Goal: Find contact information: Find contact information

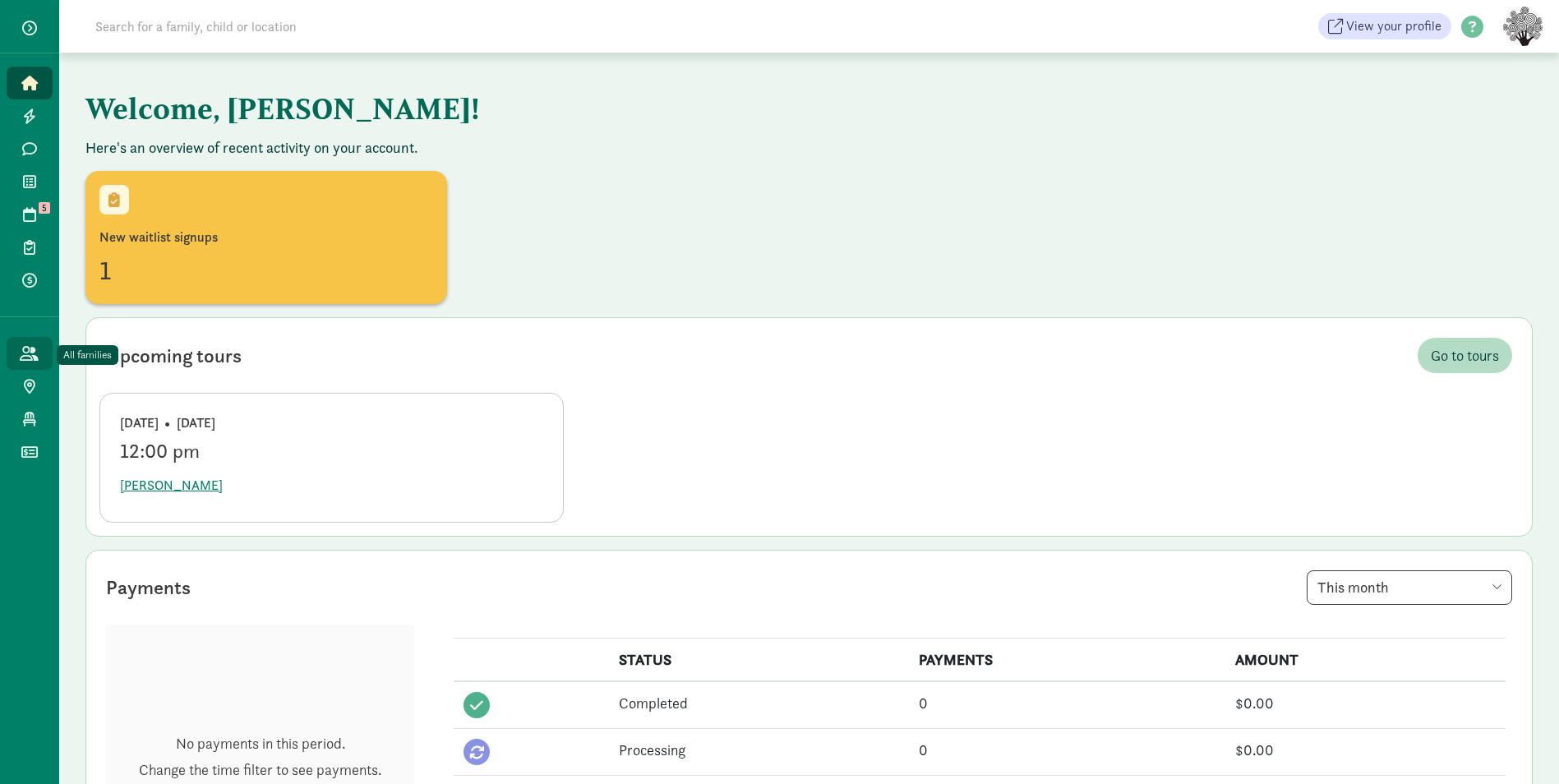
click at [35, 348] on icon at bounding box center [29, 353] width 19 height 15
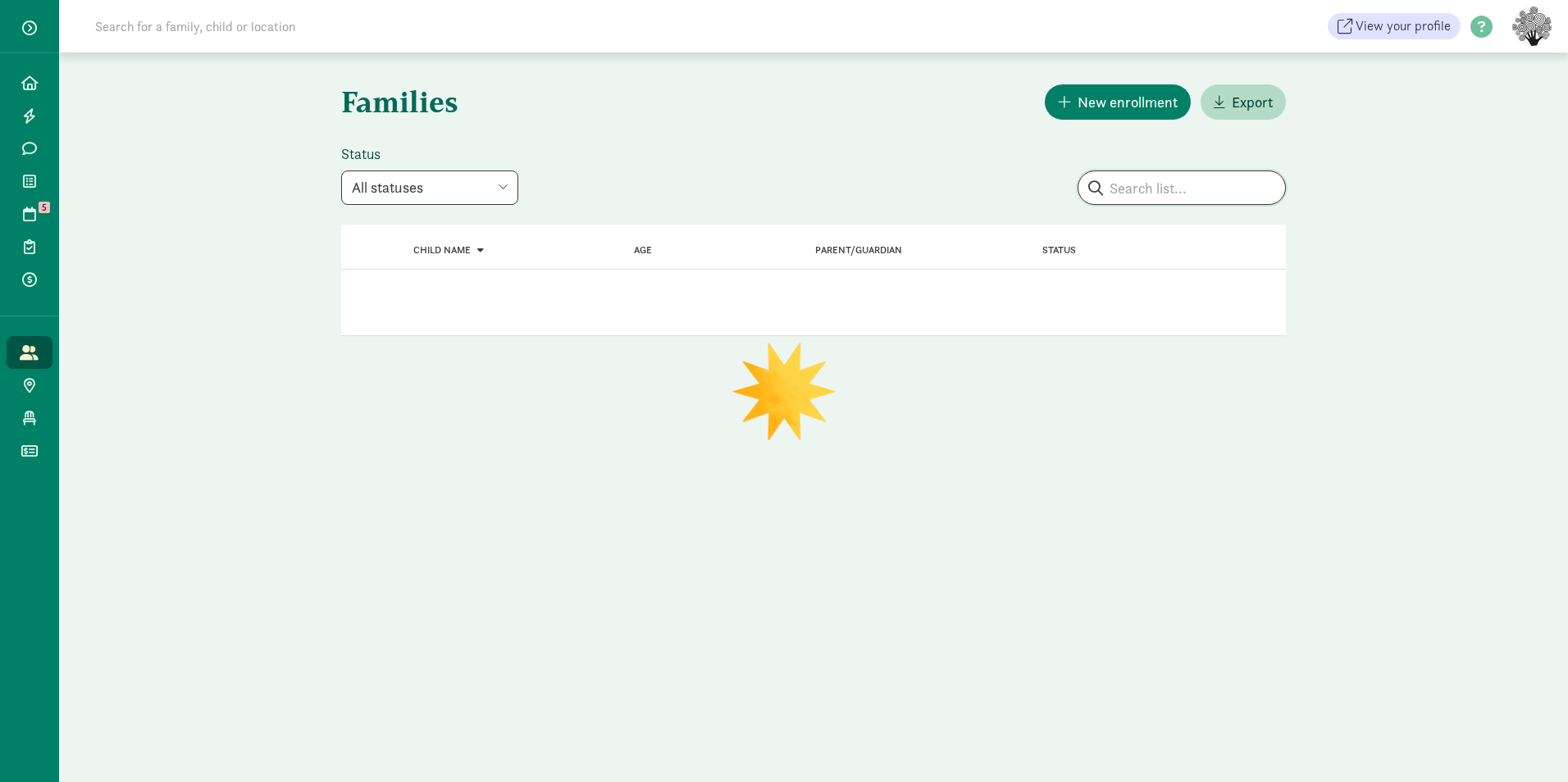
click at [1159, 194] on input "search" at bounding box center [1181, 187] width 206 height 33
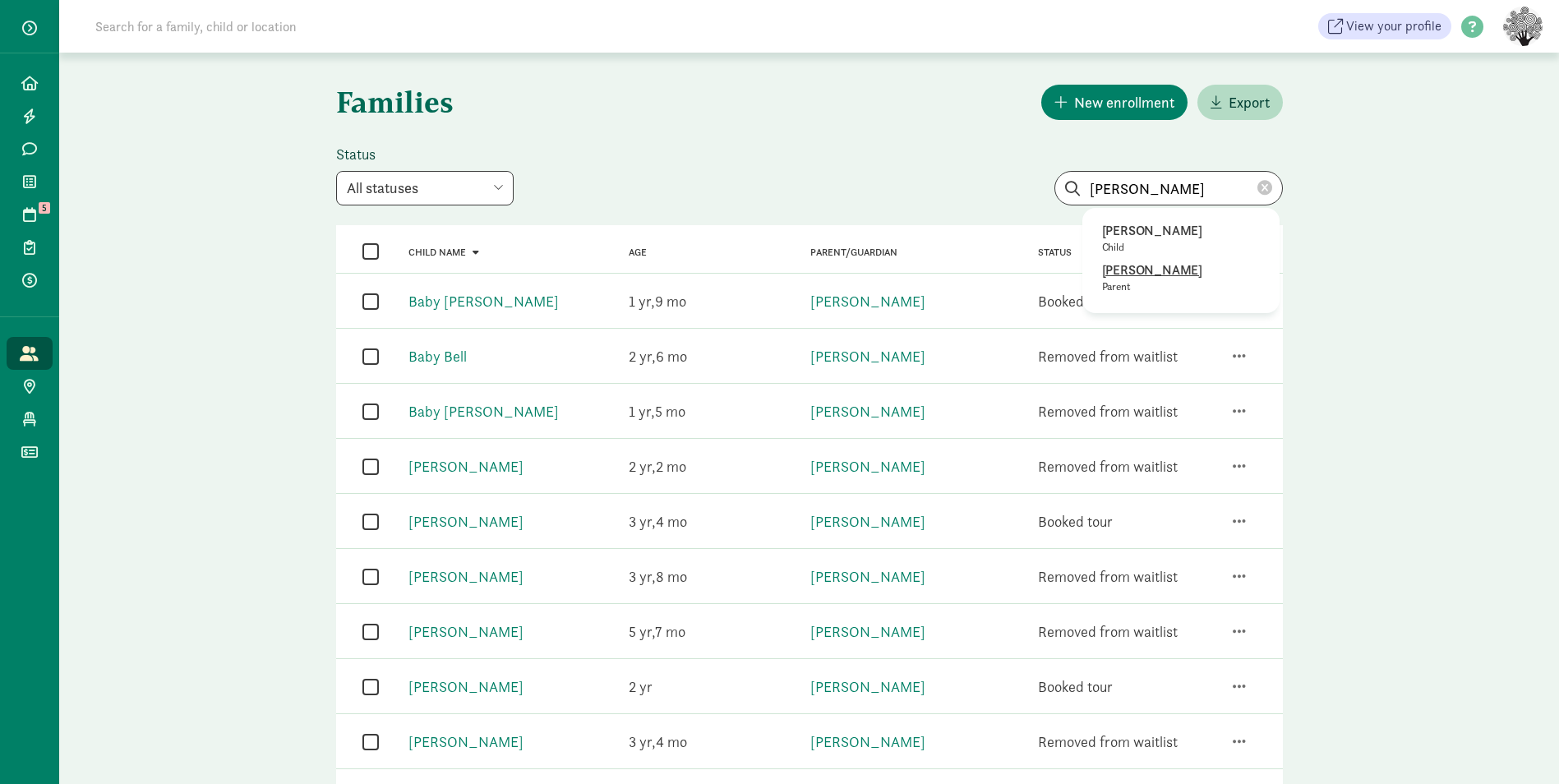
click at [1163, 279] on p "[PERSON_NAME]" at bounding box center [1182, 270] width 158 height 20
type input "[PERSON_NAME]"
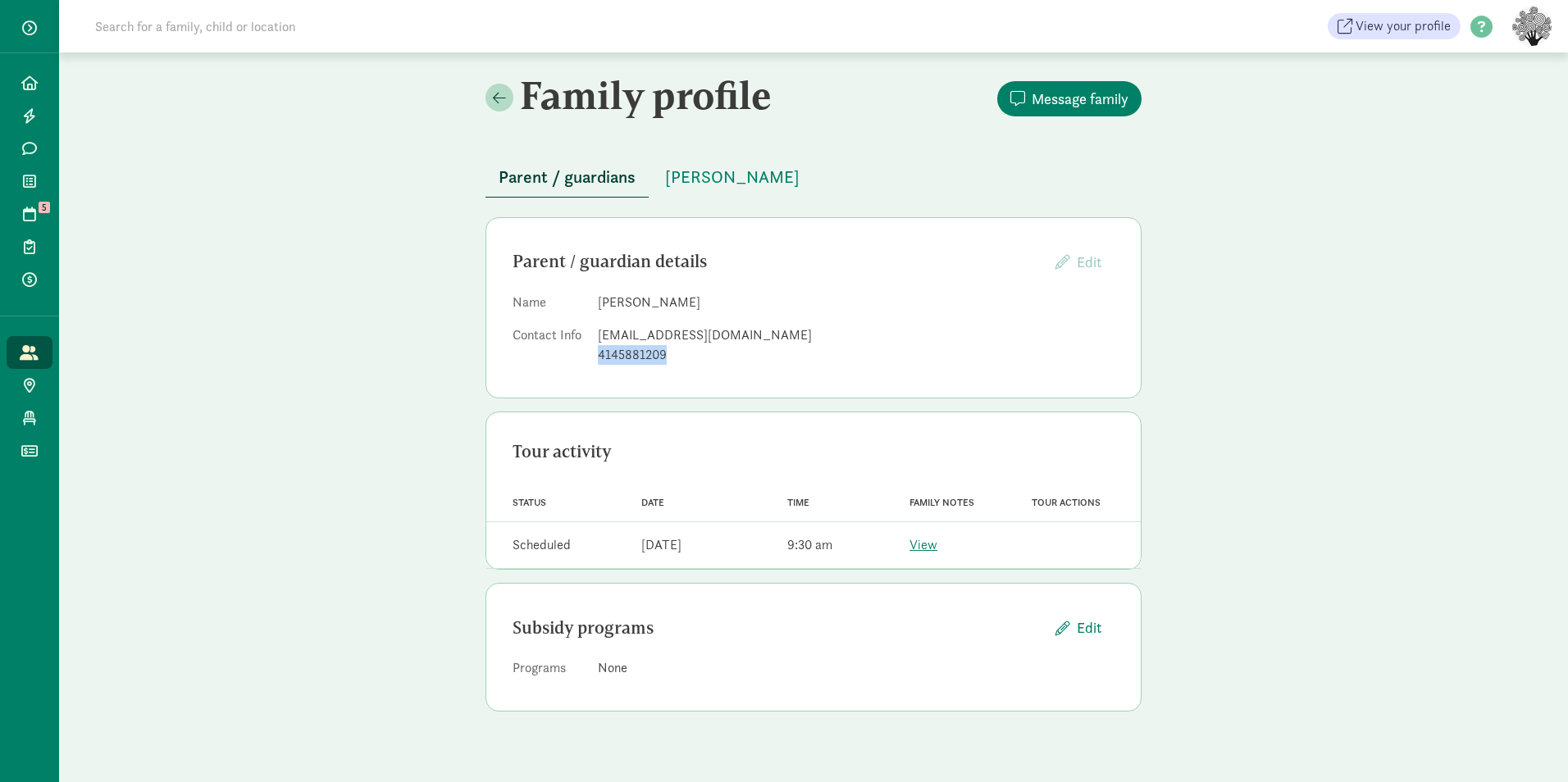
drag, startPoint x: 598, startPoint y: 355, endPoint x: 672, endPoint y: 354, distance: 74.0
click at [672, 354] on div "4145881209" at bounding box center [856, 355] width 517 height 20
copy div "4145881209"
